Goal: Information Seeking & Learning: Find specific fact

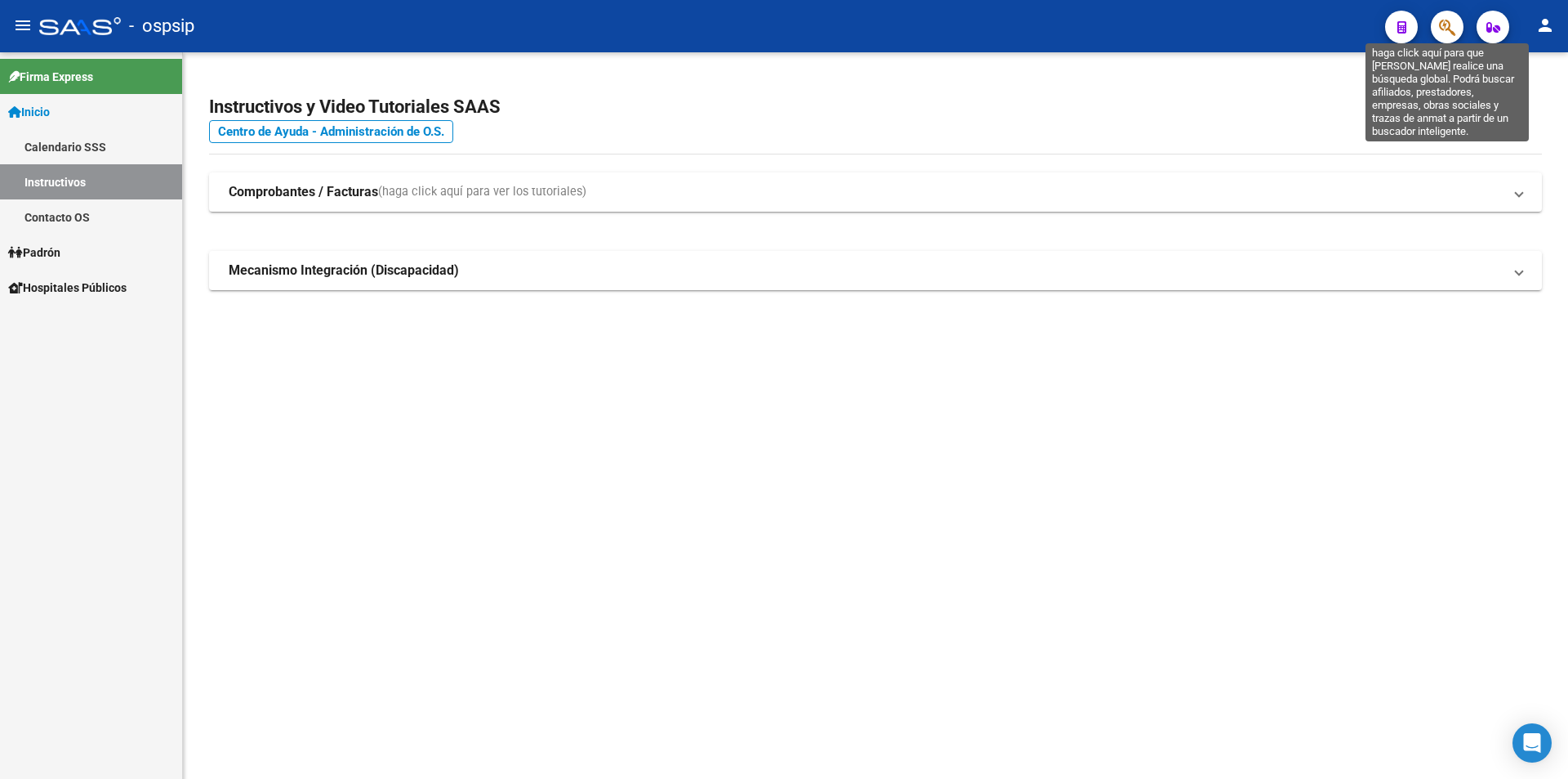
click at [1450, 25] on icon "button" at bounding box center [1447, 27] width 16 height 19
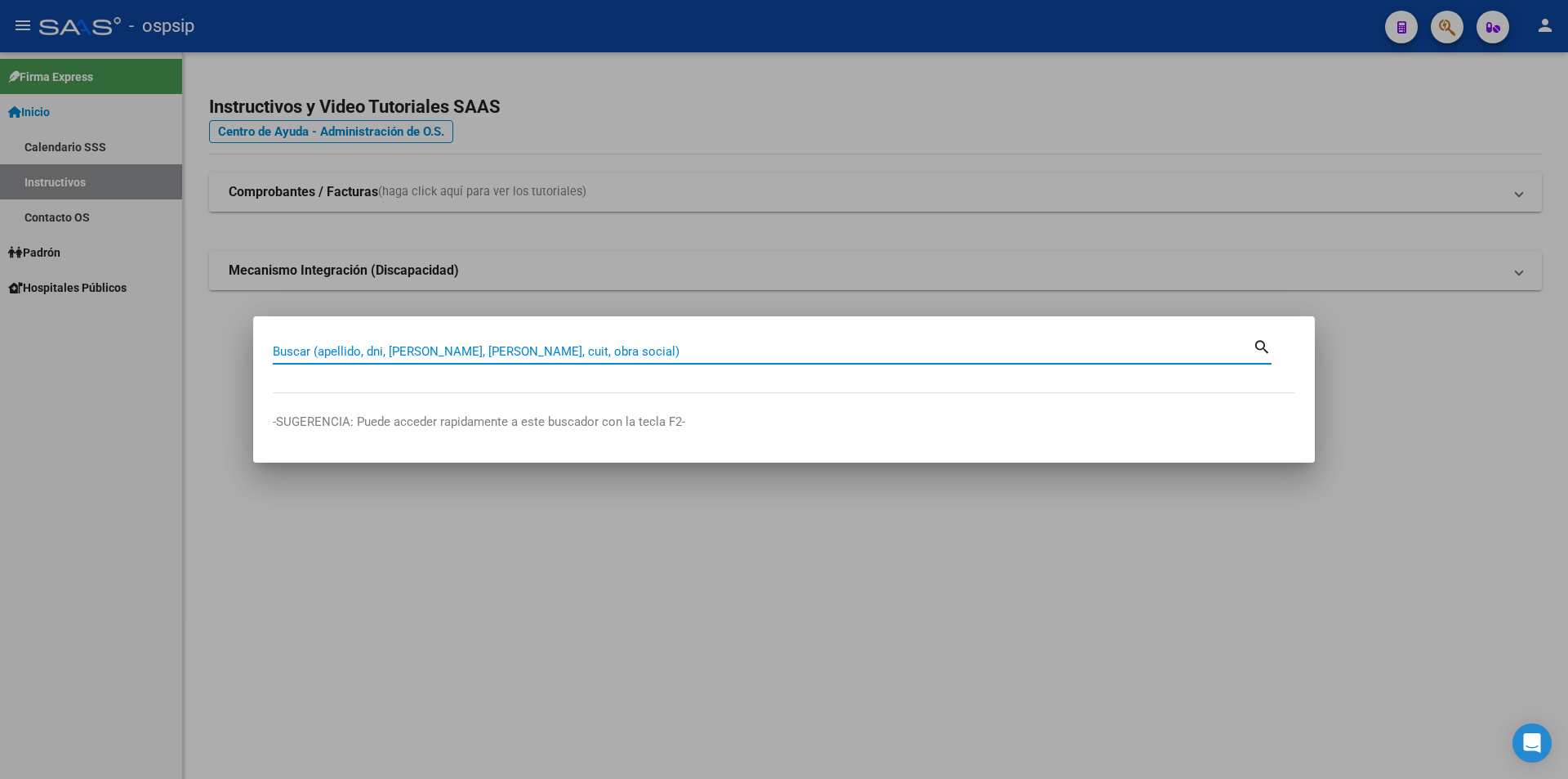
click at [664, 346] on input "Buscar (apellido, dni, [PERSON_NAME], [PERSON_NAME], cuit, obra social)" at bounding box center [763, 351] width 980 height 15
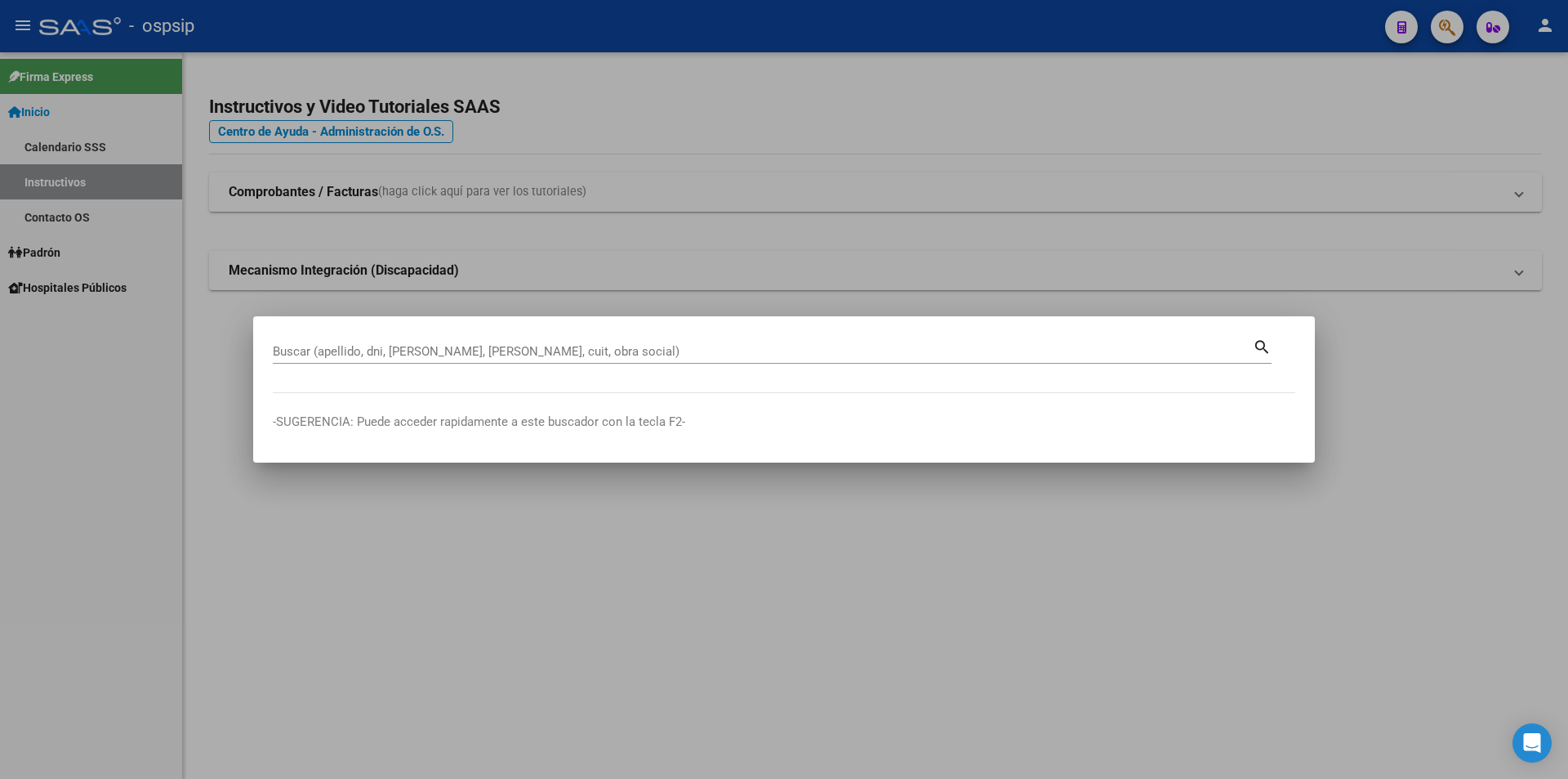
click at [514, 359] on div "Buscar (apellido, dni, [PERSON_NAME], [PERSON_NAME], cuit, obra social)" at bounding box center [763, 351] width 980 height 25
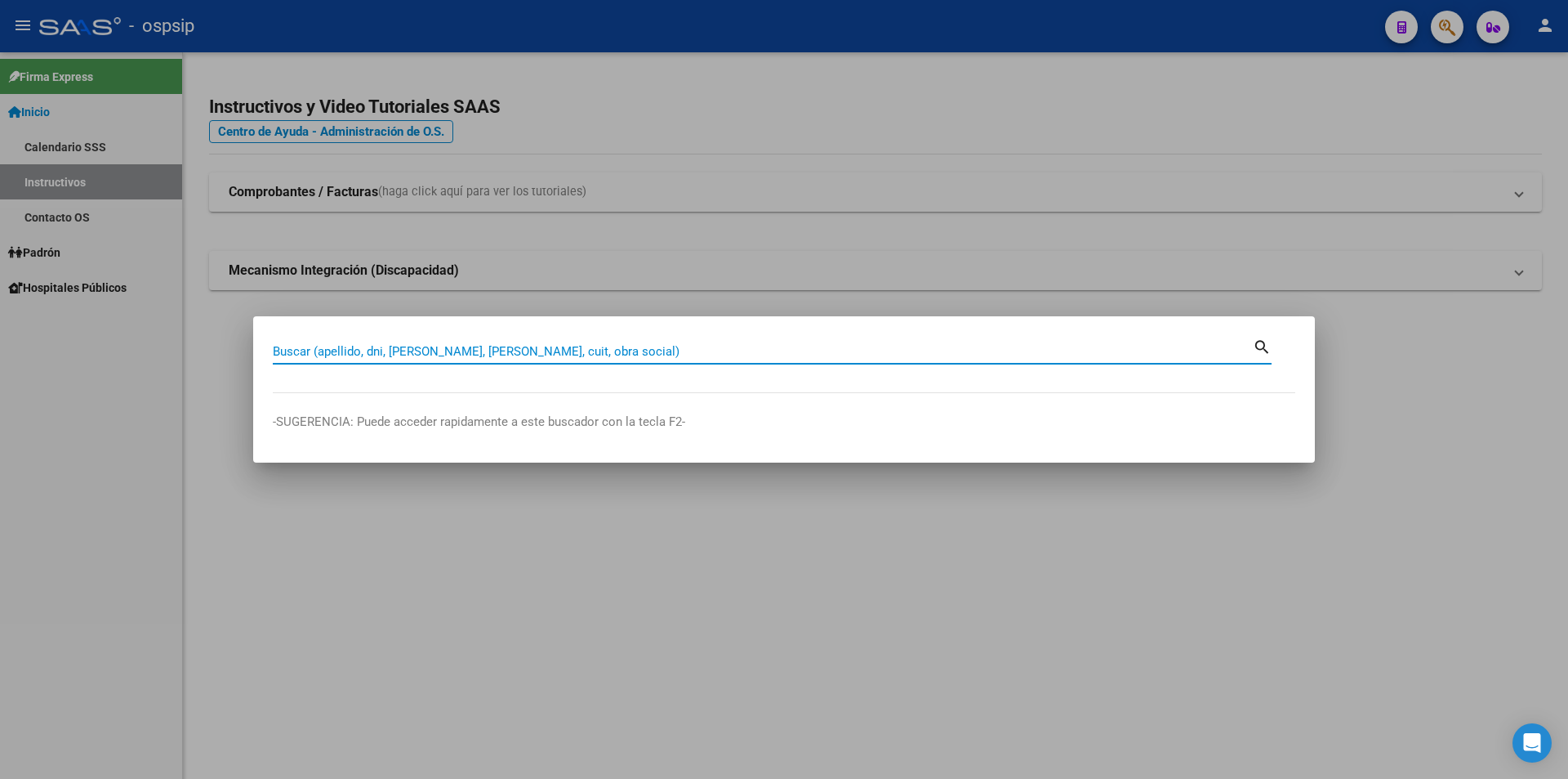
click at [522, 352] on input "Buscar (apellido, dni, [PERSON_NAME], [PERSON_NAME], cuit, obra social)" at bounding box center [763, 351] width 980 height 15
type input "29460895"
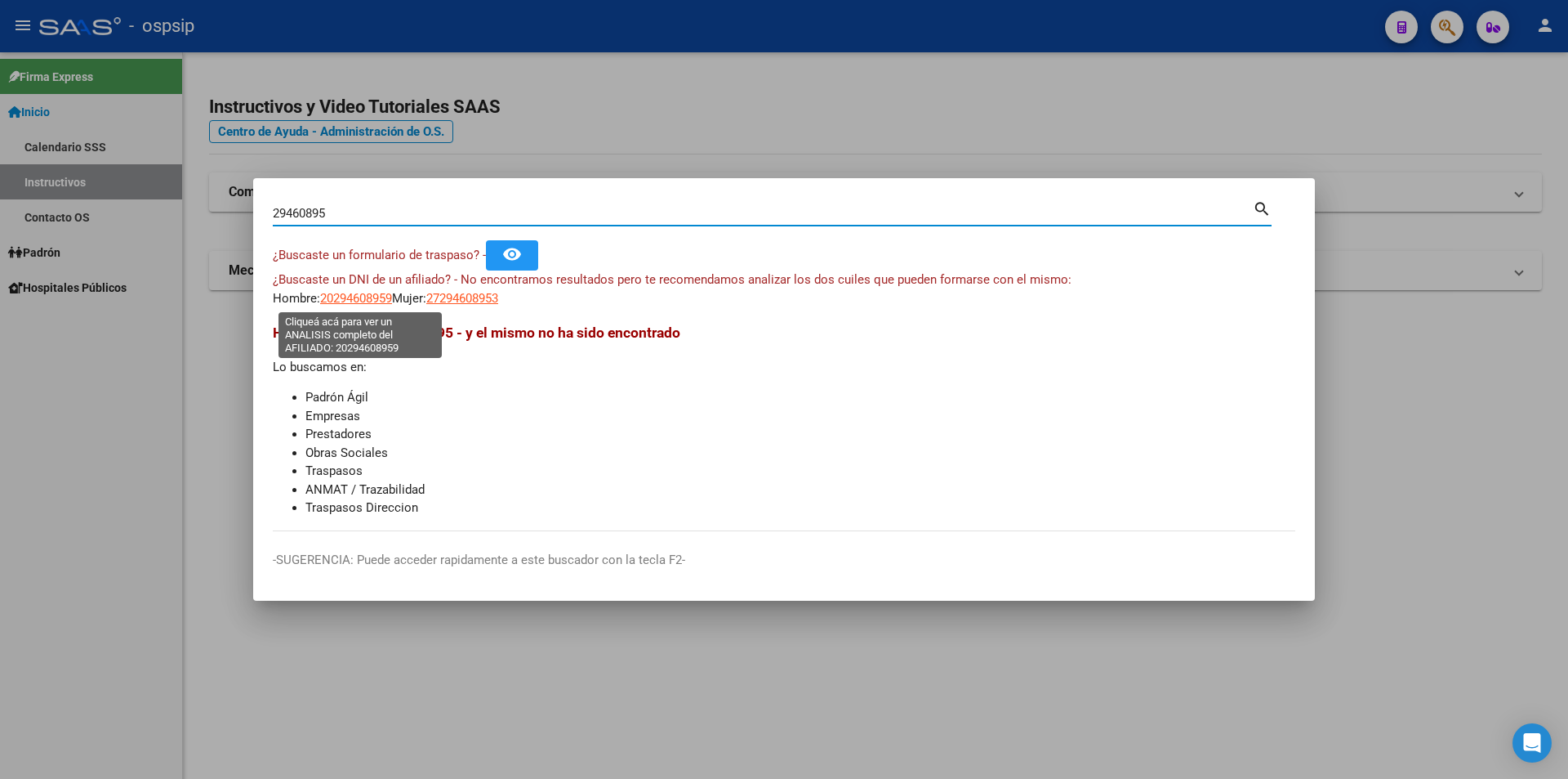
click at [368, 299] on span "20294608959" at bounding box center [355, 298] width 72 height 15
type textarea "20294608959"
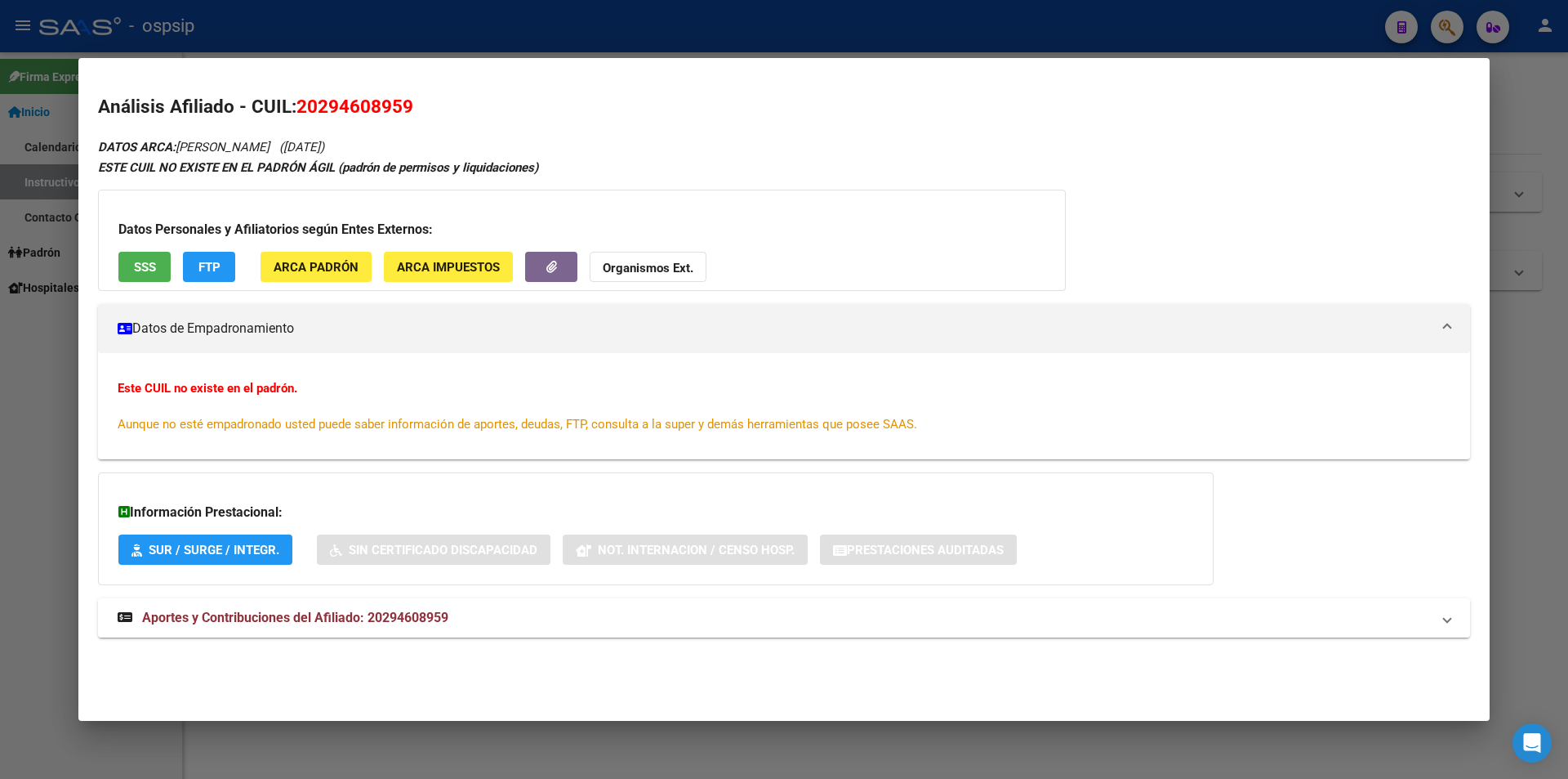
click at [133, 241] on div "Datos Personales y Afiliatorios según Entes Externos: SSS FTP ARCA Padrón ARCA …" at bounding box center [582, 241] width 968 height 102
click at [137, 258] on button "SSS" at bounding box center [144, 266] width 53 height 30
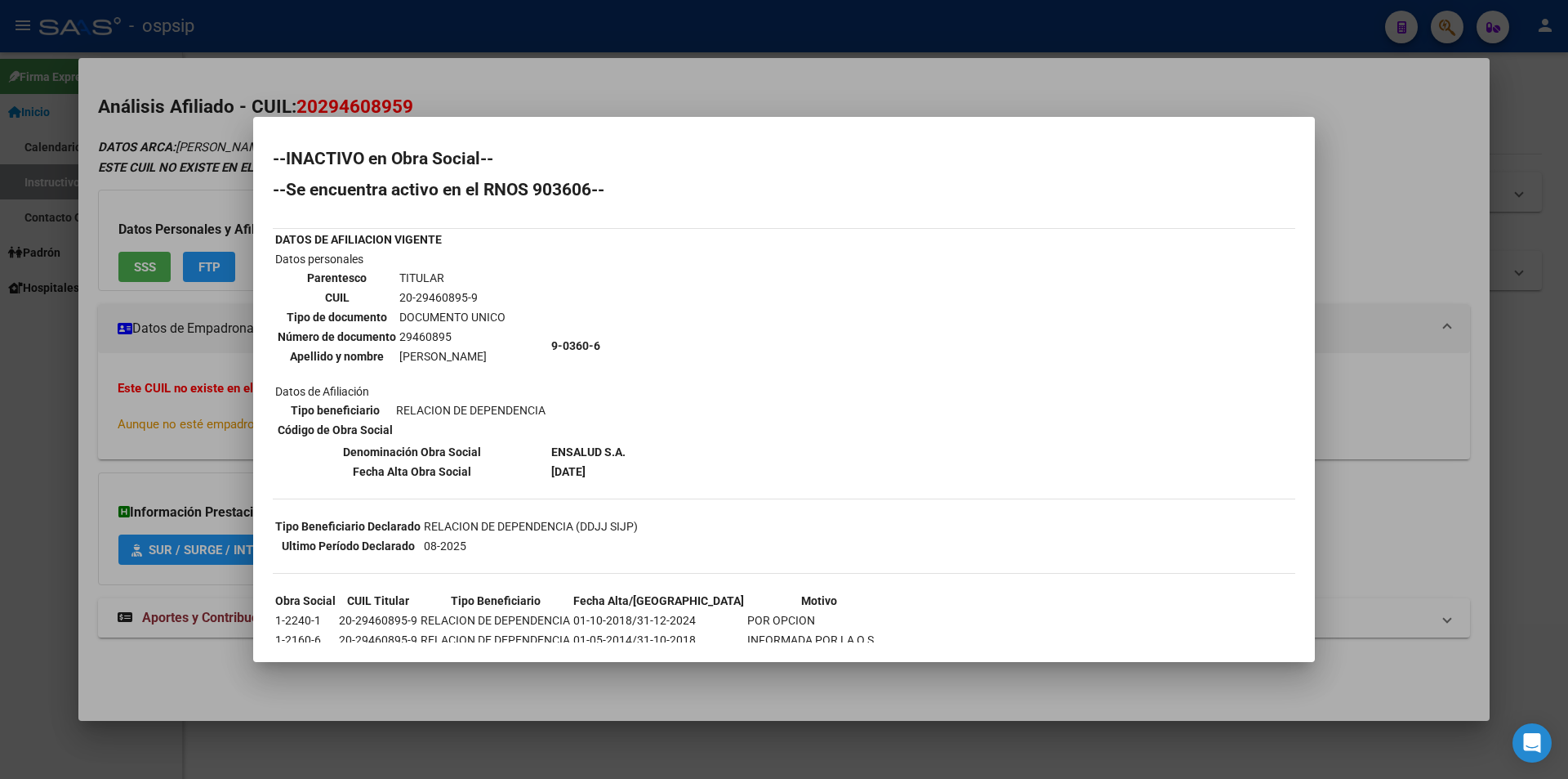
click at [868, 104] on div at bounding box center [784, 390] width 1568 height 779
